Goal: Book appointment/travel/reservation

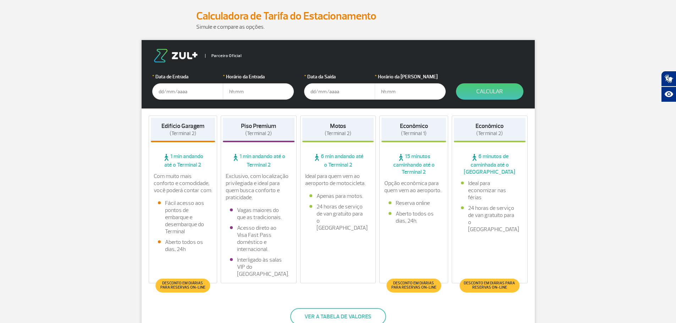
scroll to position [35, 0]
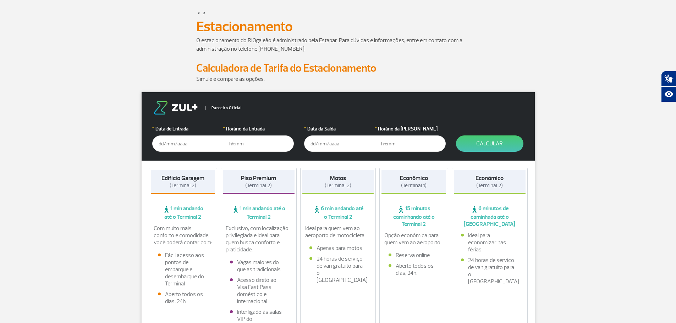
click at [190, 145] on input "text" at bounding box center [187, 143] width 71 height 16
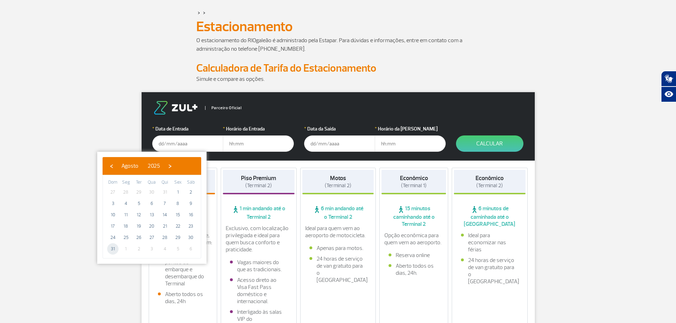
click at [114, 246] on span "31" at bounding box center [112, 248] width 11 height 11
type input "[DATE]"
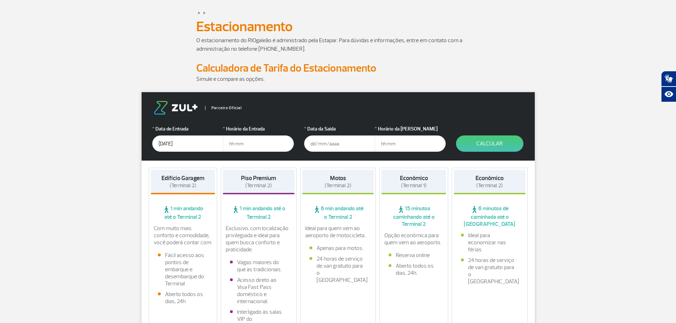
click at [254, 141] on input "text" at bounding box center [258, 143] width 71 height 16
type input "12:00"
click at [330, 148] on input "text" at bounding box center [339, 143] width 71 height 16
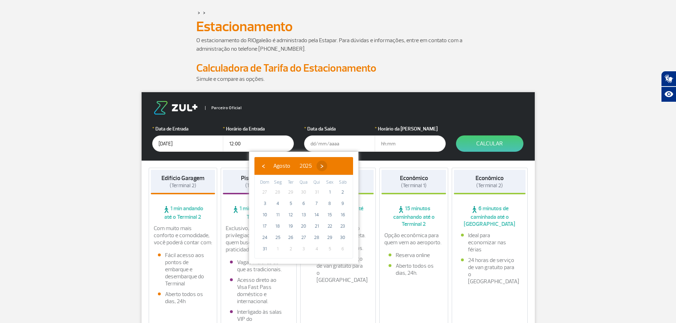
click at [327, 168] on span "›" at bounding box center [321, 166] width 11 height 11
click at [344, 191] on span "6" at bounding box center [342, 192] width 11 height 11
type input "[DATE]"
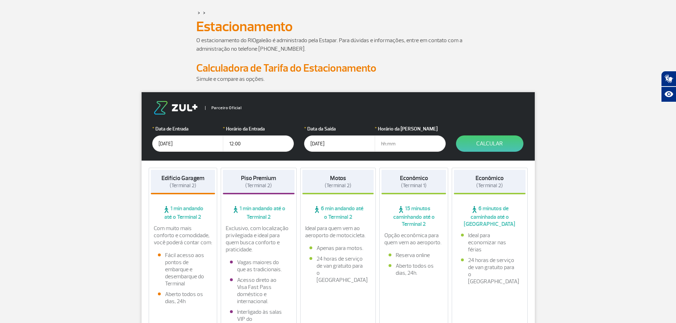
click at [393, 140] on input "text" at bounding box center [409, 143] width 71 height 16
type input "12:00"
click at [488, 145] on button "Calcular" at bounding box center [489, 143] width 67 height 16
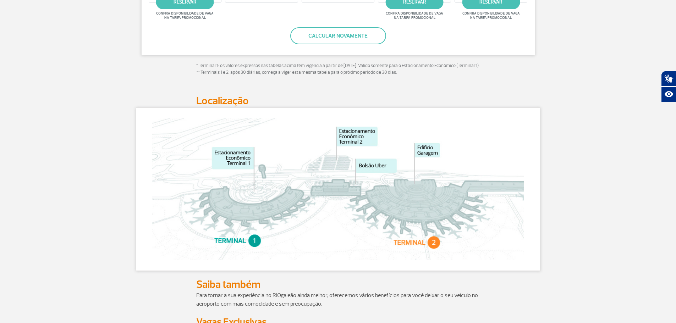
scroll to position [142, 0]
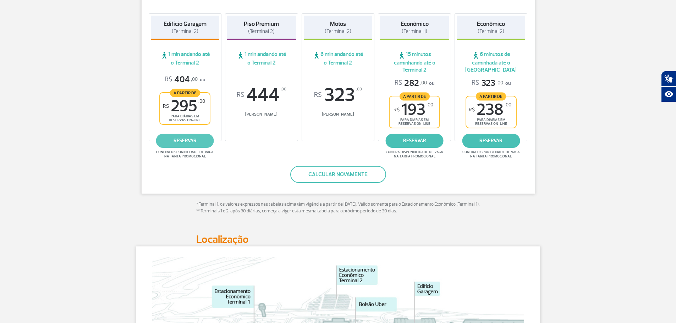
click at [194, 141] on link "reservar" at bounding box center [185, 141] width 58 height 14
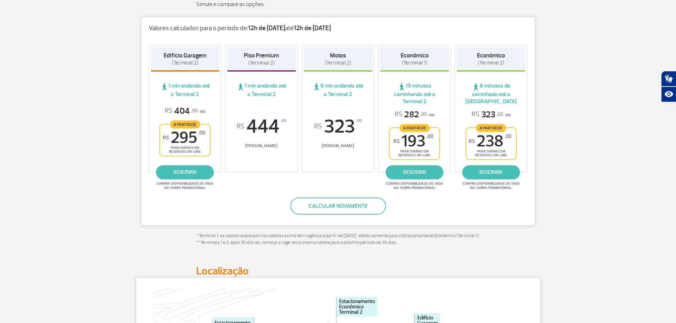
scroll to position [71, 0]
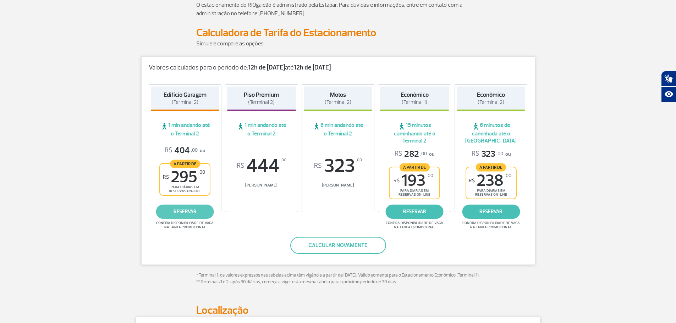
click at [181, 208] on link "reservar" at bounding box center [185, 212] width 58 height 14
click at [322, 242] on button "Calcular novamente" at bounding box center [338, 245] width 96 height 17
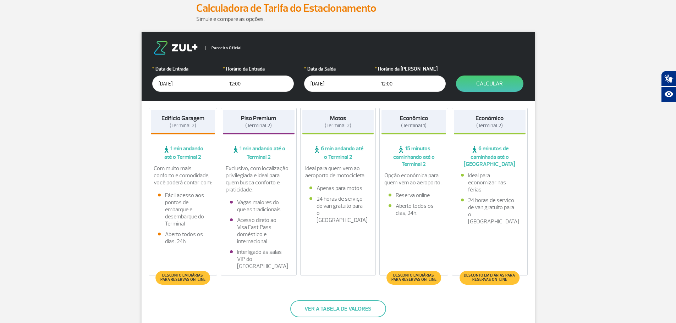
scroll to position [142, 0]
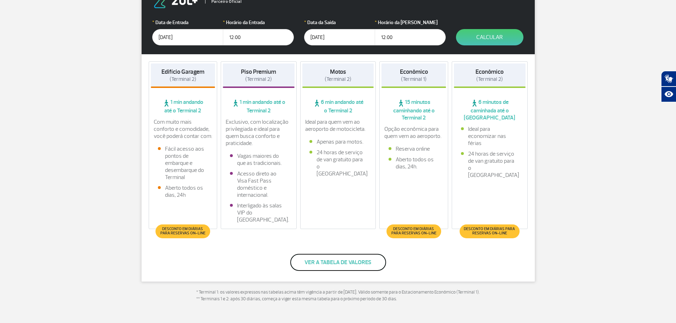
click at [327, 263] on button "Ver a tabela de valores" at bounding box center [338, 262] width 96 height 17
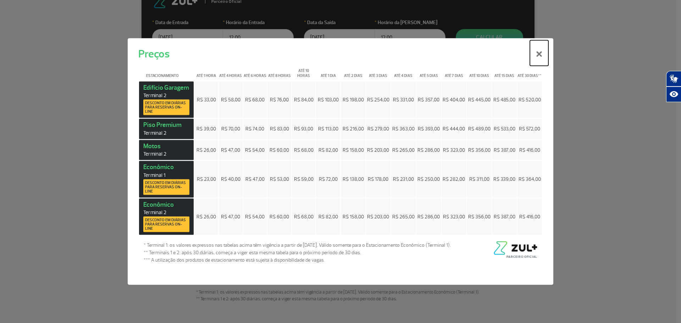
click at [537, 53] on button "×" at bounding box center [539, 53] width 18 height 26
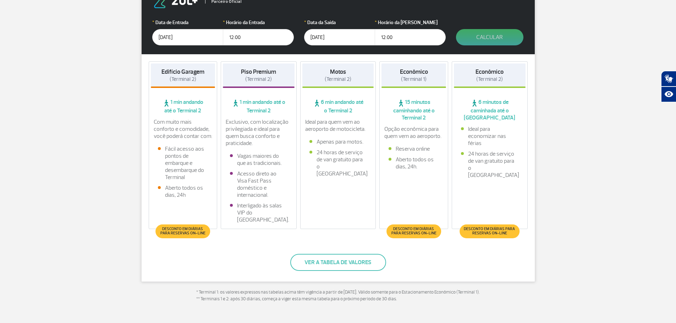
click at [488, 32] on button "Calcular" at bounding box center [489, 37] width 67 height 16
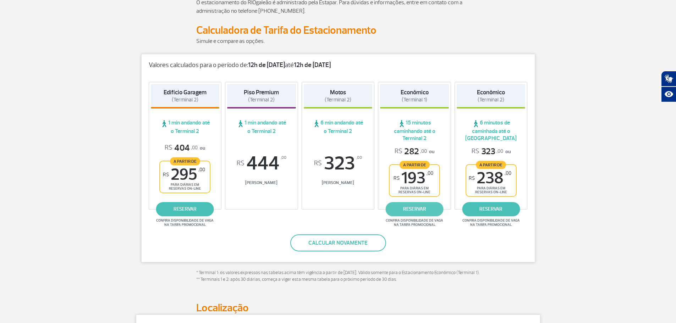
click at [425, 211] on link "reservar" at bounding box center [414, 209] width 58 height 14
